Goal: Information Seeking & Learning: Understand process/instructions

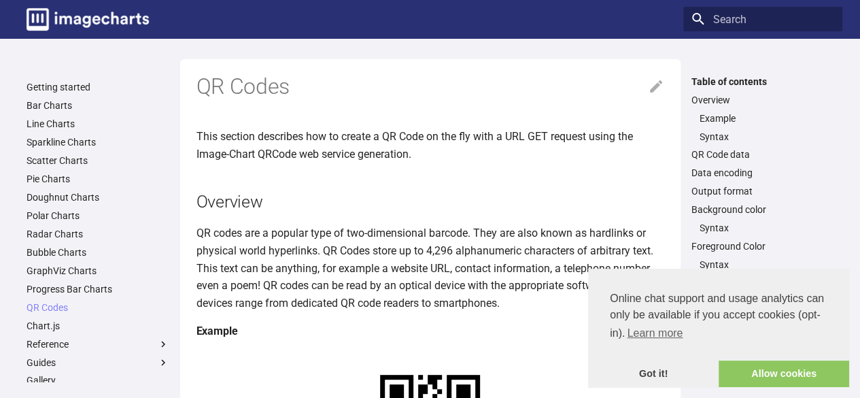
drag, startPoint x: 83, startPoint y: 5, endPoint x: 315, endPoint y: 64, distance: 239.8
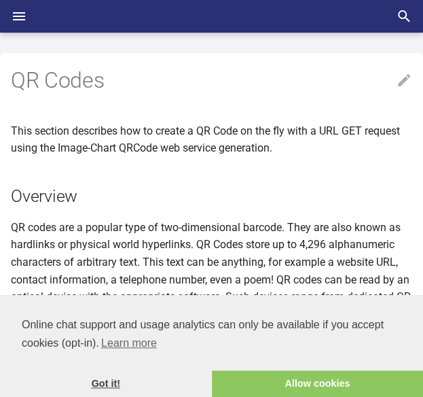
click at [132, 388] on link "Got it!" at bounding box center [106, 383] width 212 height 27
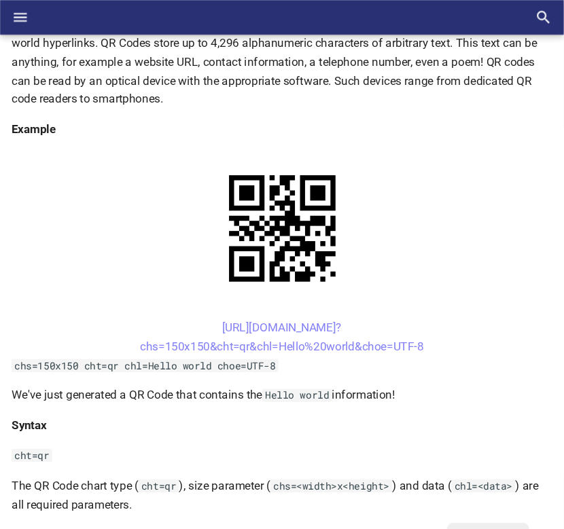
scroll to position [203, 0]
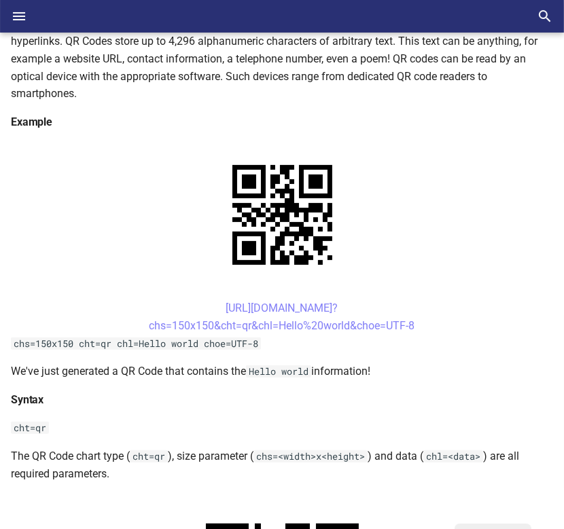
drag, startPoint x: 420, startPoint y: 1, endPoint x: 89, endPoint y: 410, distance: 526.8
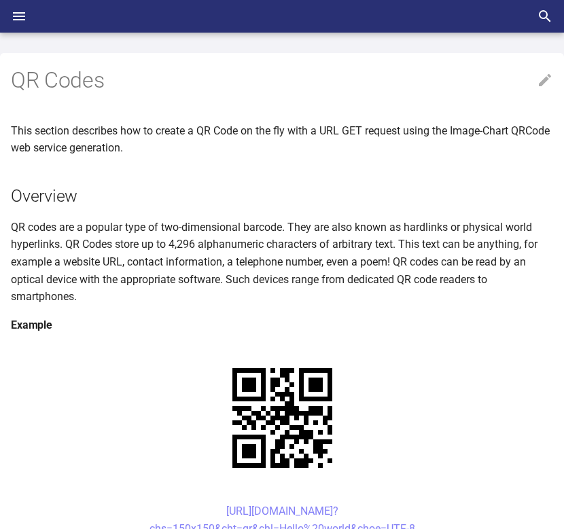
scroll to position [202, 0]
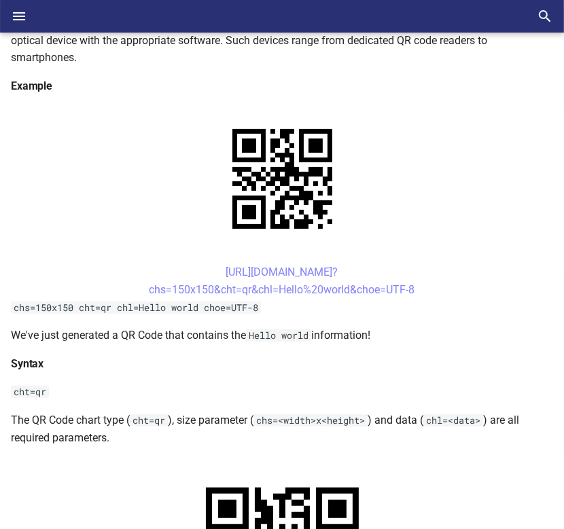
scroll to position [292, 0]
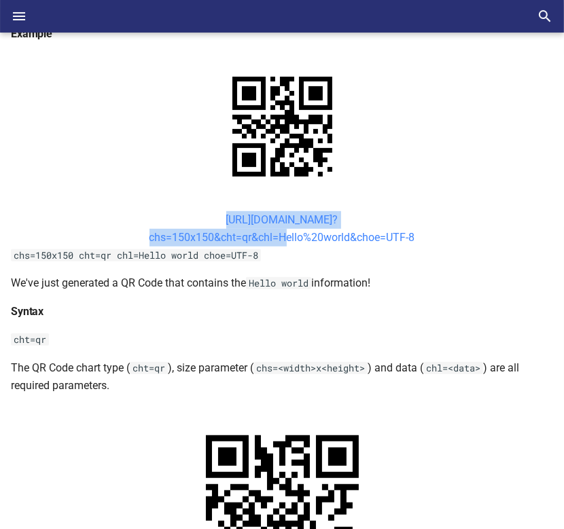
drag, startPoint x: 198, startPoint y: 215, endPoint x: 277, endPoint y: 242, distance: 83.8
click at [277, 242] on center "[URL][DOMAIN_NAME]? chs=150x150&cht=qr&chl=Hello%20world&choe=UTF-8" at bounding box center [282, 228] width 542 height 35
click at [277, 242] on link "[URL][DOMAIN_NAME]? chs=150x150&cht=qr&chl=Hello%20world&choe=UTF-8" at bounding box center [283, 228] width 266 height 31
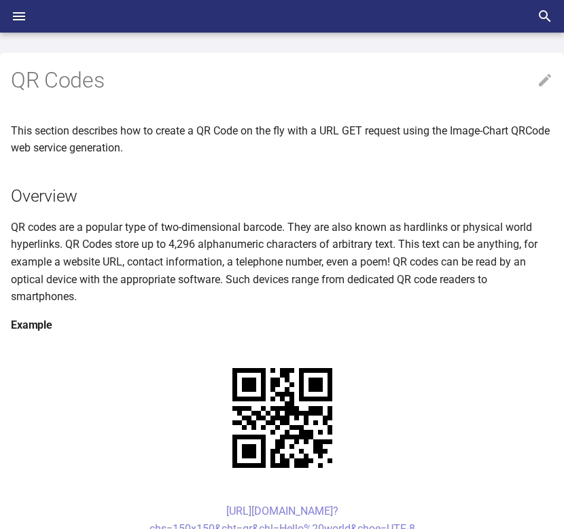
scroll to position [292, 0]
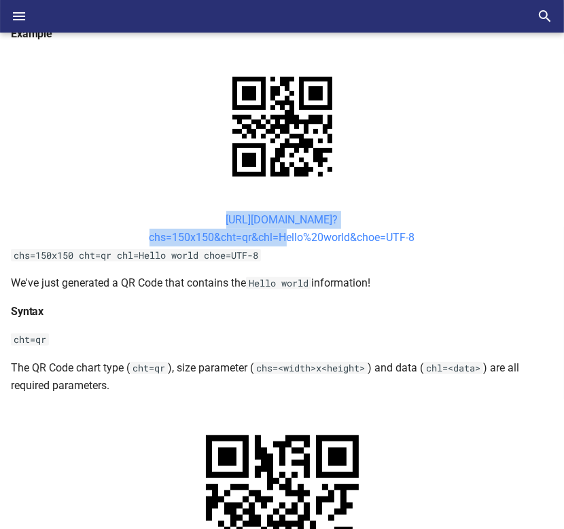
drag, startPoint x: 180, startPoint y: 213, endPoint x: 277, endPoint y: 241, distance: 101.1
click at [277, 241] on center "[URL][DOMAIN_NAME]? chs=150x150&cht=qr&chl=Hello%20world&choe=UTF-8" at bounding box center [282, 228] width 542 height 35
click at [277, 241] on link "[URL][DOMAIN_NAME]? chs=150x150&cht=qr&chl=Hello%20world&choe=UTF-8" at bounding box center [283, 228] width 266 height 31
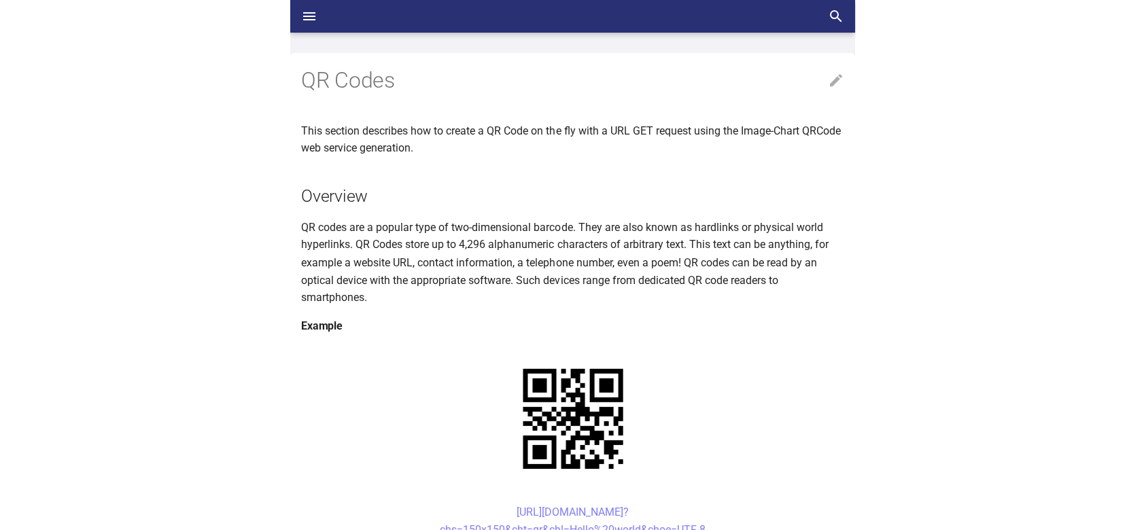
scroll to position [292, 0]
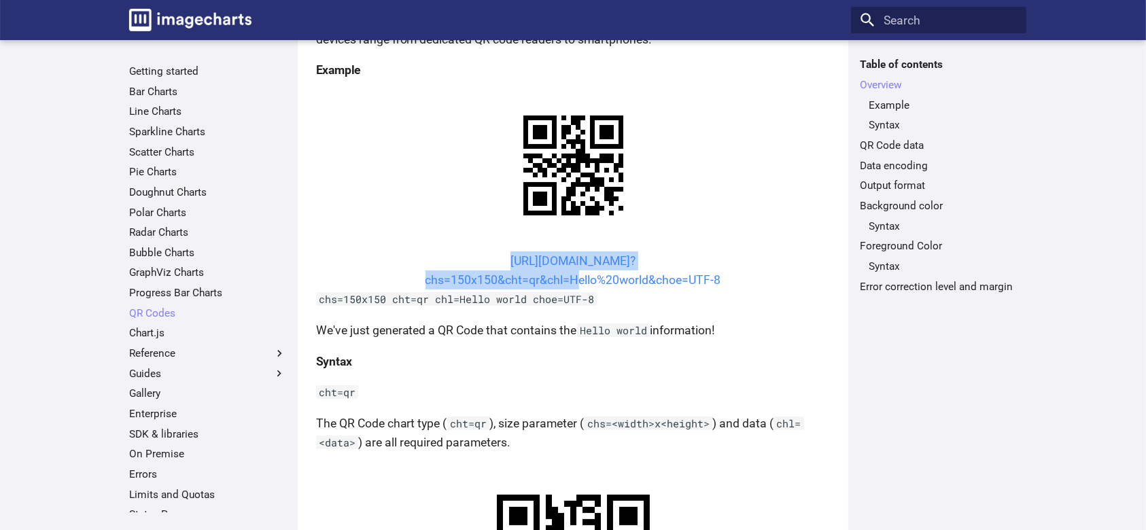
drag, startPoint x: 478, startPoint y: 258, endPoint x: 570, endPoint y: 281, distance: 94.6
click at [563, 281] on center "[URL][DOMAIN_NAME]? chs=150x150&cht=qr&chl=Hello%20world&choe=UTF-8" at bounding box center [573, 270] width 514 height 38
copy link "[URL][DOMAIN_NAME]? chs=150x150&cht=qr&chl="
